Goal: Navigation & Orientation: Find specific page/section

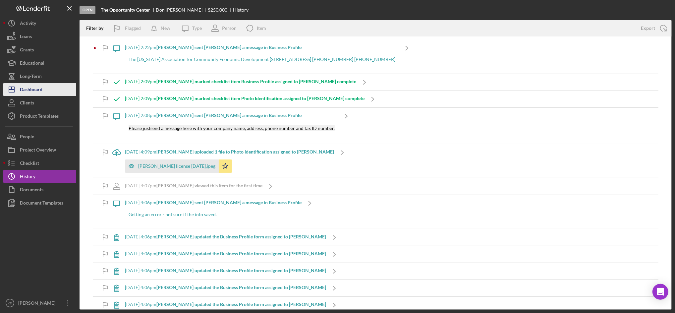
click at [39, 85] on div "Dashboard" at bounding box center [31, 90] width 23 height 15
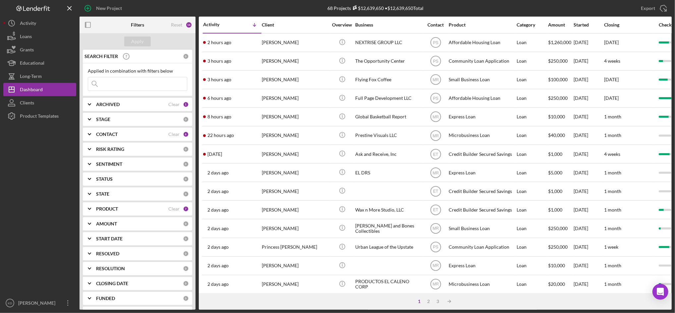
click at [39, 207] on div at bounding box center [39, 210] width 73 height 174
